Goal: Navigation & Orientation: Find specific page/section

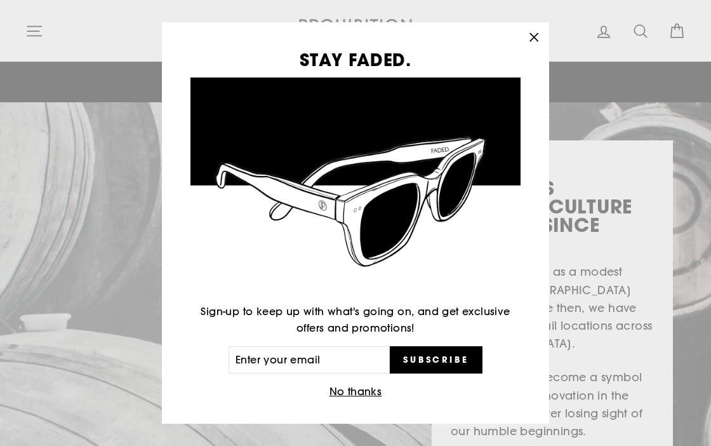
click at [38, 32] on div "STAY FADED. Sign-up to keep up with what's going on, and get exclusive offers a…" at bounding box center [355, 223] width 711 height 446
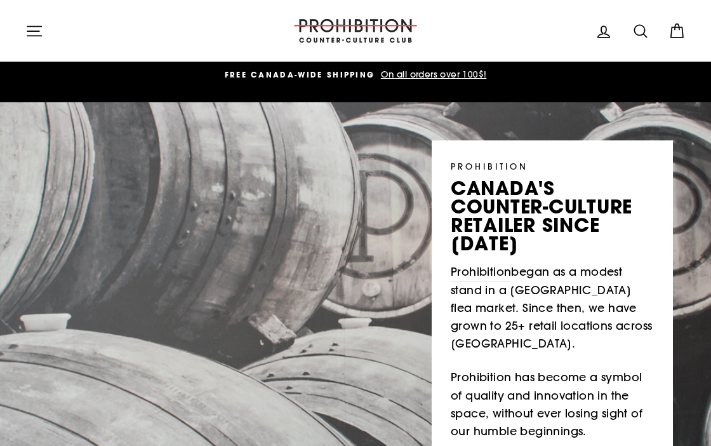
click at [37, 34] on icon "button" at bounding box center [34, 31] width 18 height 18
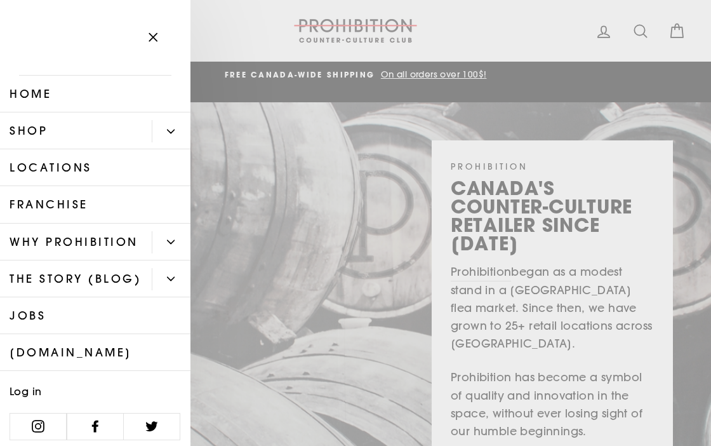
click at [166, 122] on button "Primary" at bounding box center [171, 131] width 39 height 22
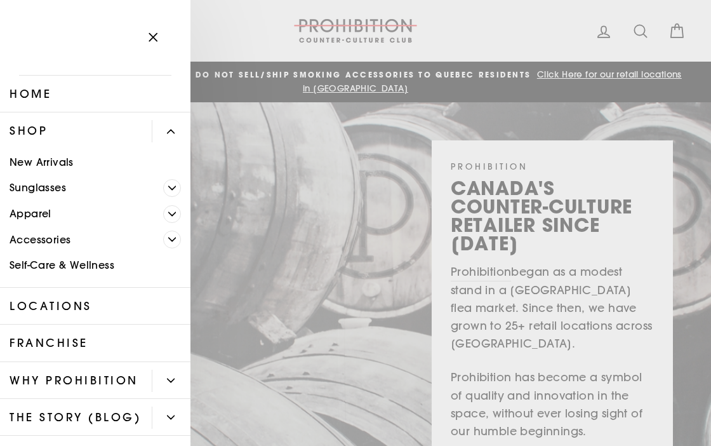
click at [173, 125] on button "Primary" at bounding box center [171, 131] width 39 height 22
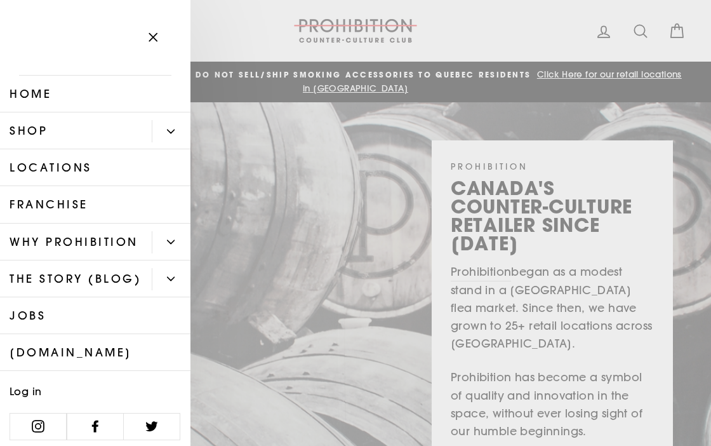
click at [174, 245] on icon "Primary" at bounding box center [171, 242] width 8 height 8
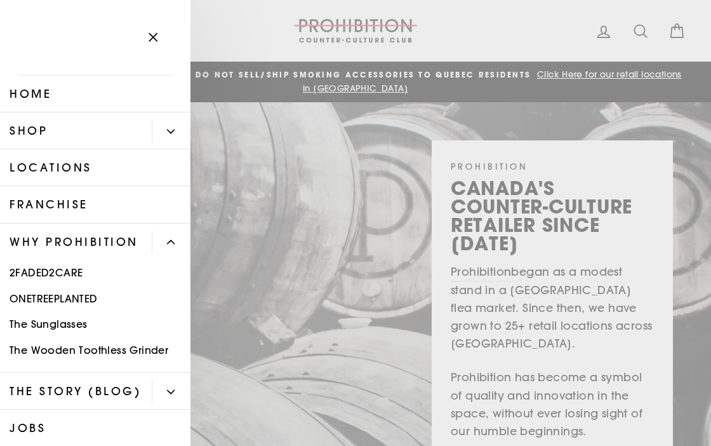
click at [174, 245] on icon "Primary" at bounding box center [171, 242] width 8 height 8
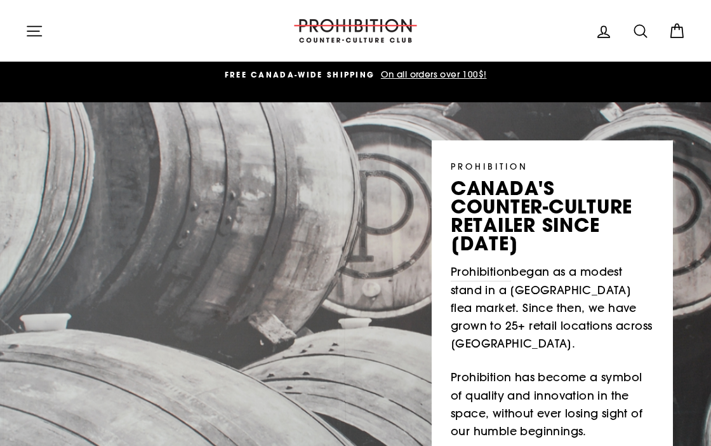
click at [416, 77] on span "On all orders over 100$!" at bounding box center [432, 74] width 109 height 11
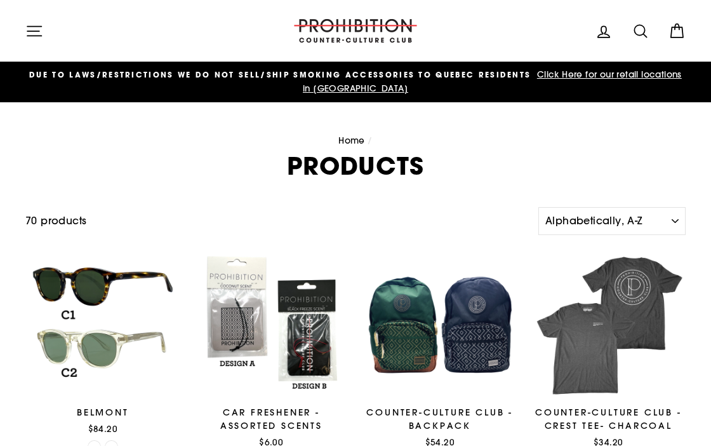
click at [591, 75] on span "Click Here for our retail locations in [GEOGRAPHIC_DATA]" at bounding box center [492, 81] width 379 height 25
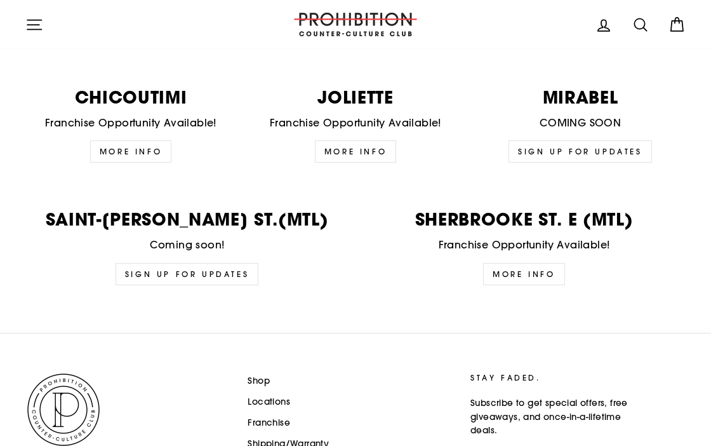
scroll to position [3199, 0]
